Goal: Information Seeking & Learning: Find specific fact

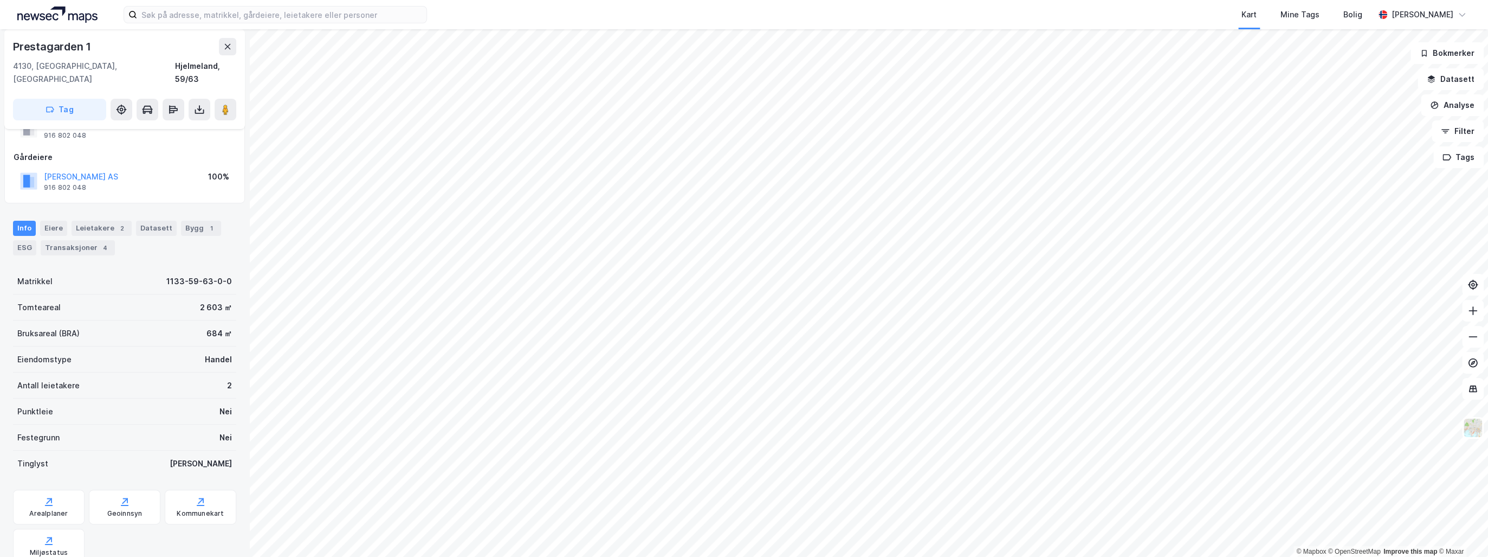
scroll to position [72, 0]
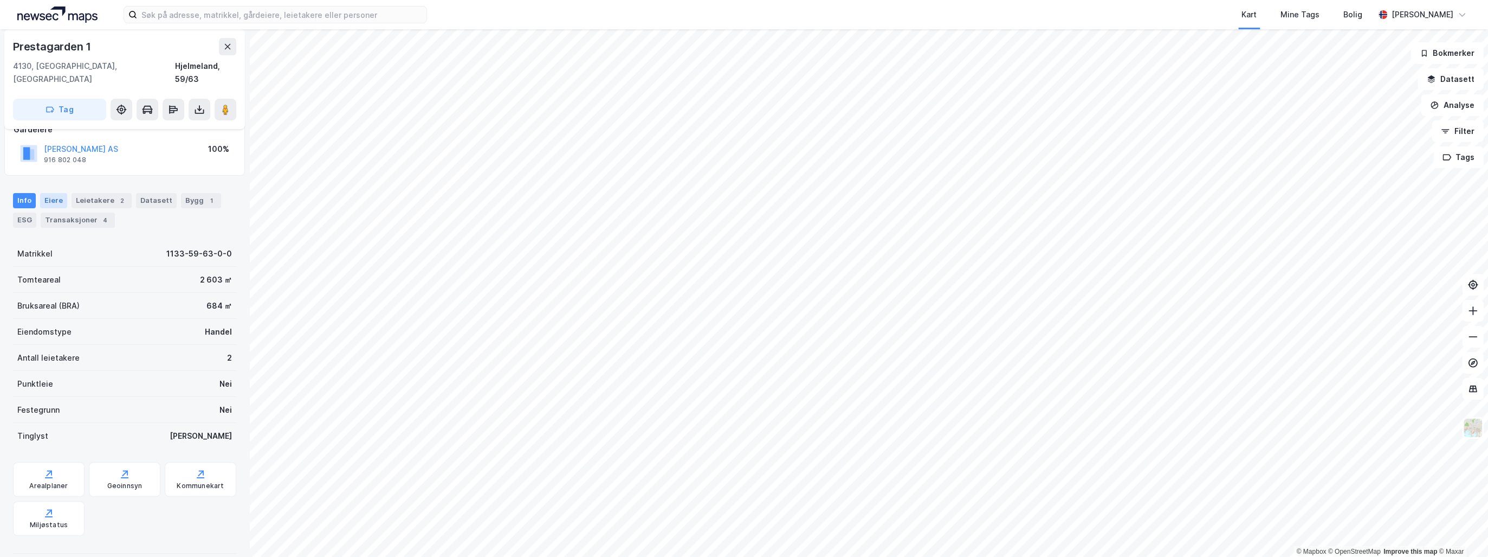
click at [53, 193] on div "Eiere" at bounding box center [53, 200] width 27 height 15
